Goal: Understand process/instructions

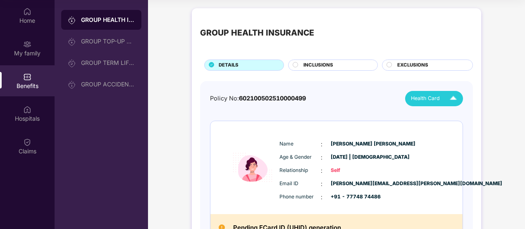
scroll to position [21, 0]
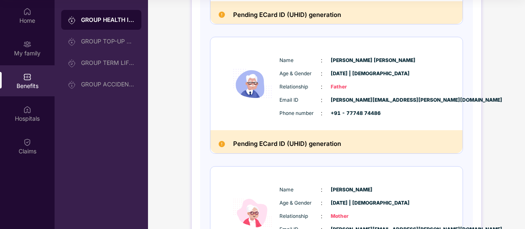
scroll to position [368, 0]
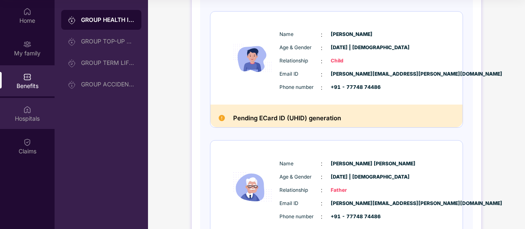
click at [22, 112] on div "Hospitals" at bounding box center [27, 113] width 55 height 31
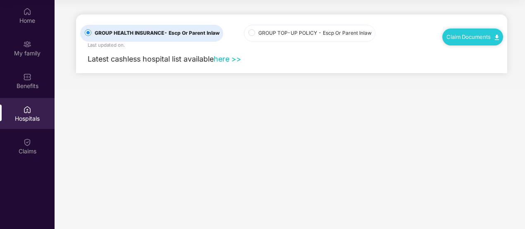
click at [492, 34] on link "Claim Documents" at bounding box center [472, 36] width 52 height 7
click at [453, 66] on link "Claim Process" at bounding box center [476, 68] width 54 height 18
click at [464, 38] on link "Claim Documents" at bounding box center [472, 36] width 52 height 7
click at [460, 54] on link "Claim Form" at bounding box center [476, 52] width 54 height 18
click at [34, 79] on div "Benefits" at bounding box center [27, 80] width 55 height 31
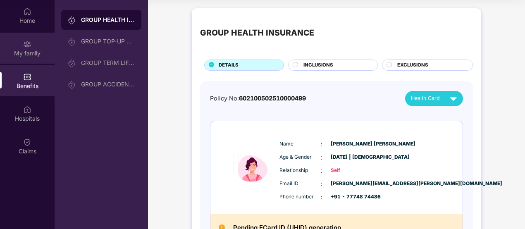
click at [23, 46] on img at bounding box center [27, 44] width 8 height 8
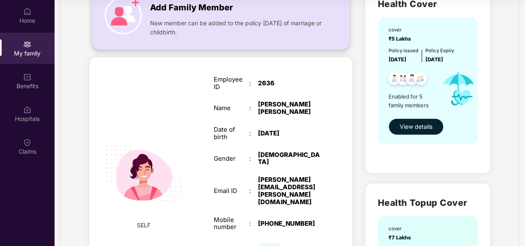
scroll to position [41, 0]
